Goal: Task Accomplishment & Management: Manage account settings

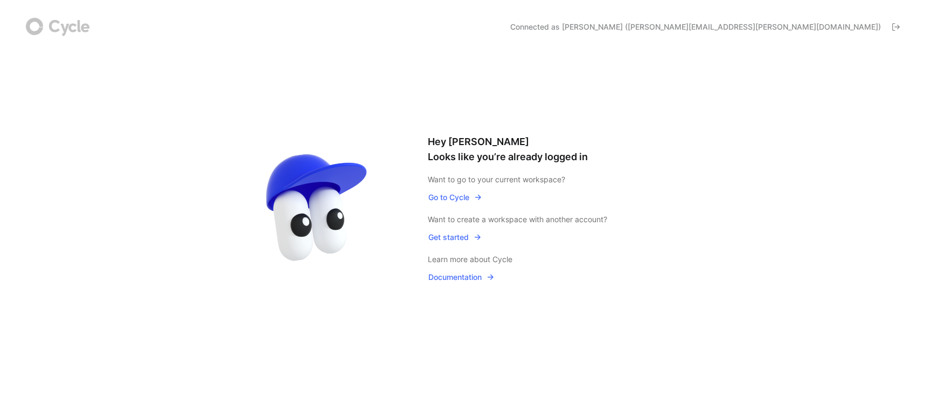
click at [446, 199] on span "Go to Cycle" at bounding box center [455, 197] width 54 height 13
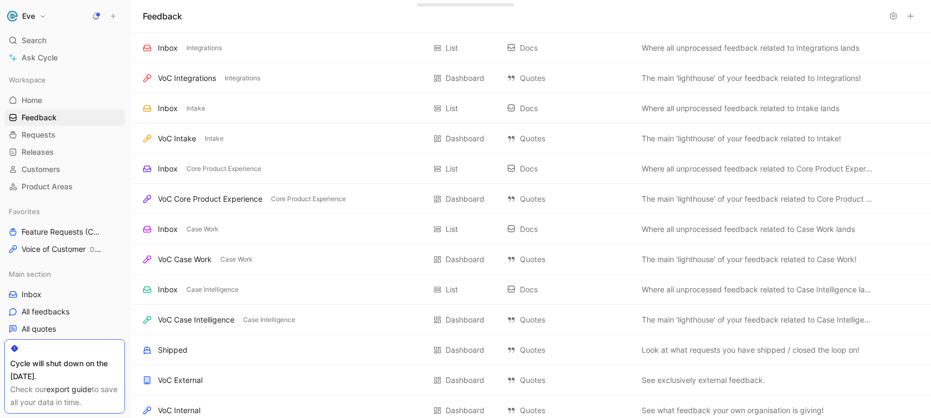
click at [43, 15] on button "Eve" at bounding box center [26, 16] width 45 height 15
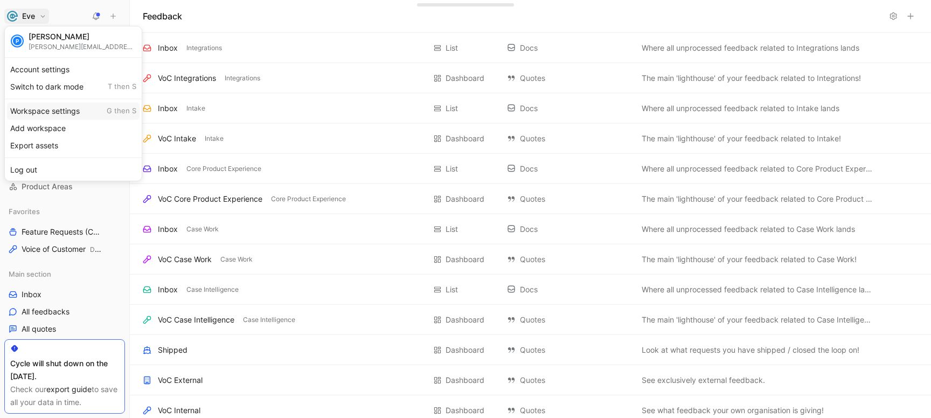
click at [45, 113] on div "Workspace settings G then S" at bounding box center [73, 110] width 133 height 17
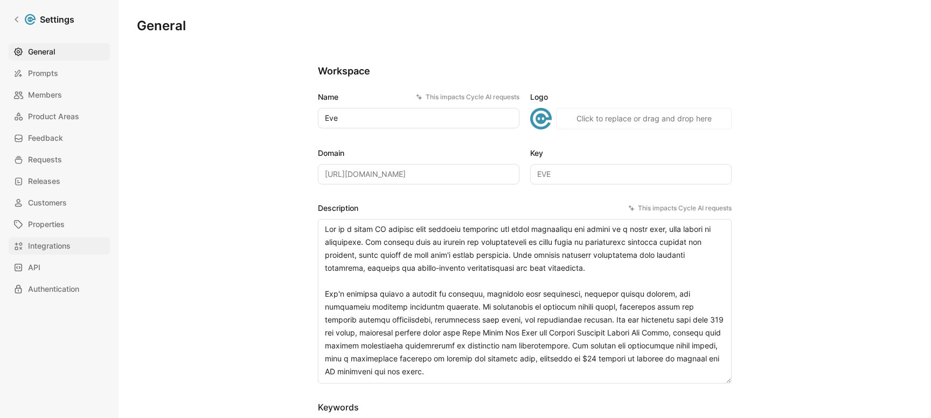
click at [57, 248] on span "Integrations" at bounding box center [49, 245] width 43 height 13
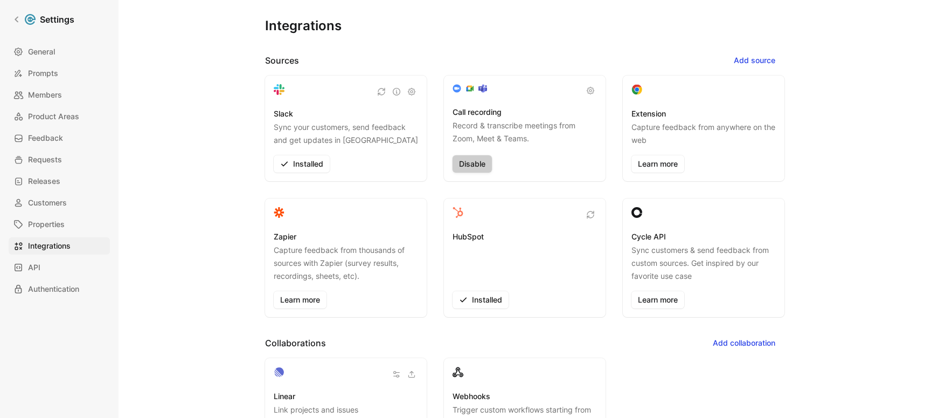
click at [474, 162] on span "Disable" at bounding box center [472, 163] width 26 height 13
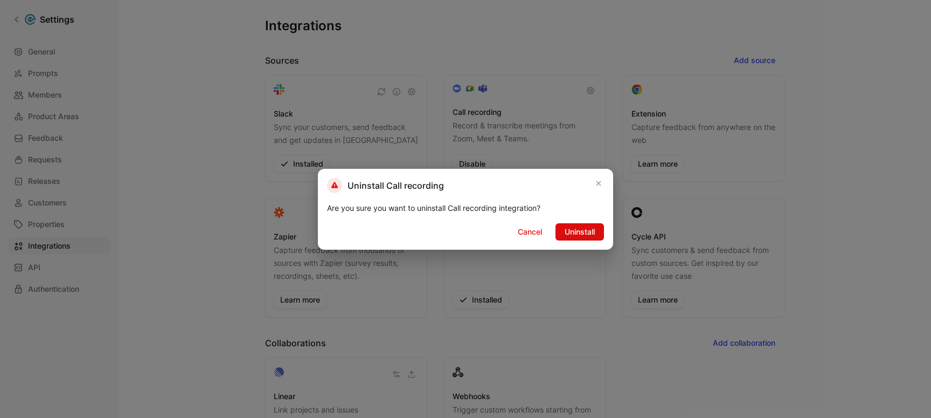
click at [573, 234] on span "Uninstall" at bounding box center [580, 231] width 30 height 13
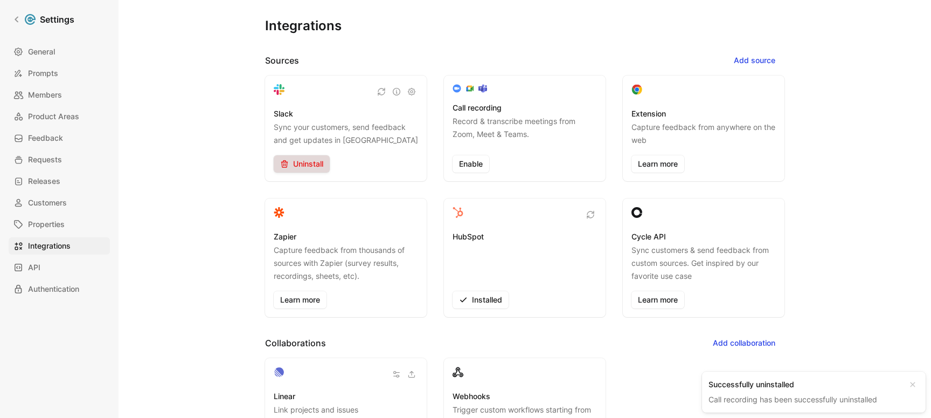
click at [297, 167] on span "Uninstall" at bounding box center [301, 163] width 43 height 13
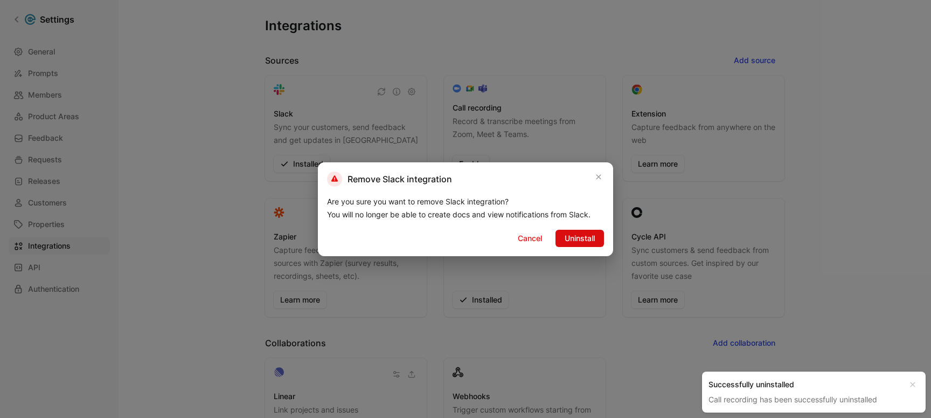
click at [570, 234] on span "Uninstall" at bounding box center [580, 238] width 30 height 13
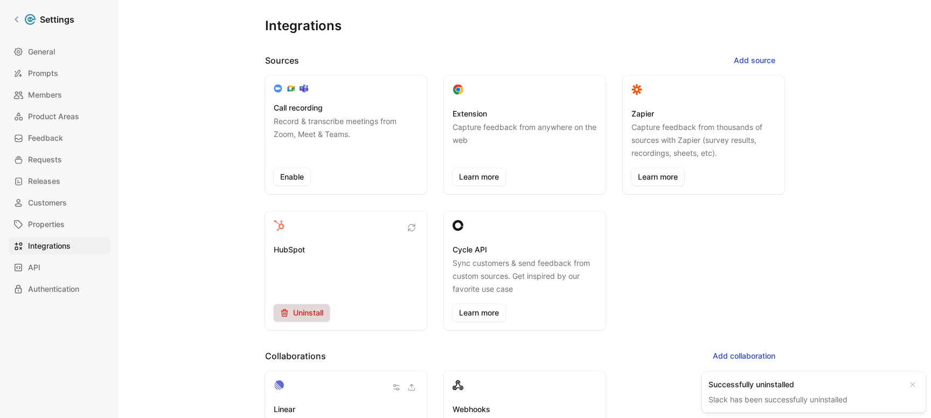
click at [299, 314] on span "Uninstall" at bounding box center [301, 312] width 43 height 13
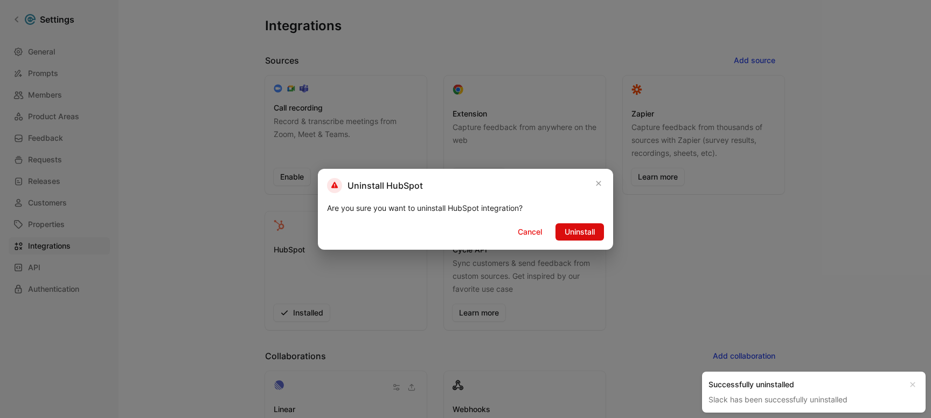
click at [578, 233] on span "Uninstall" at bounding box center [580, 231] width 30 height 13
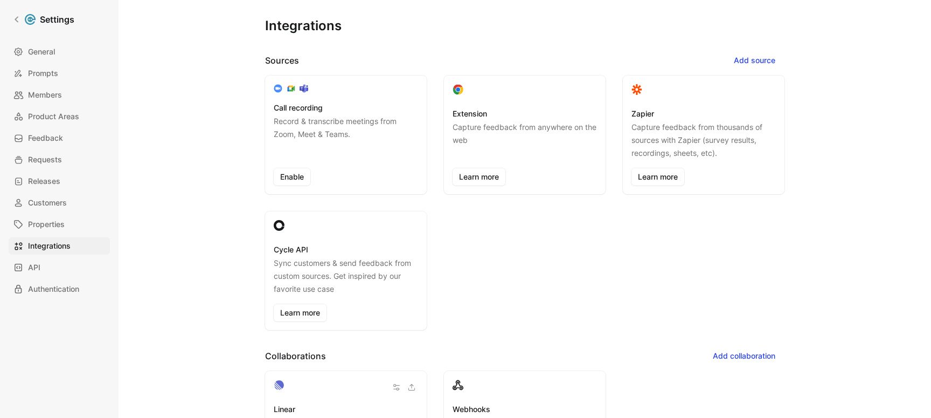
scroll to position [6, 0]
